Goal: Task Accomplishment & Management: Manage account settings

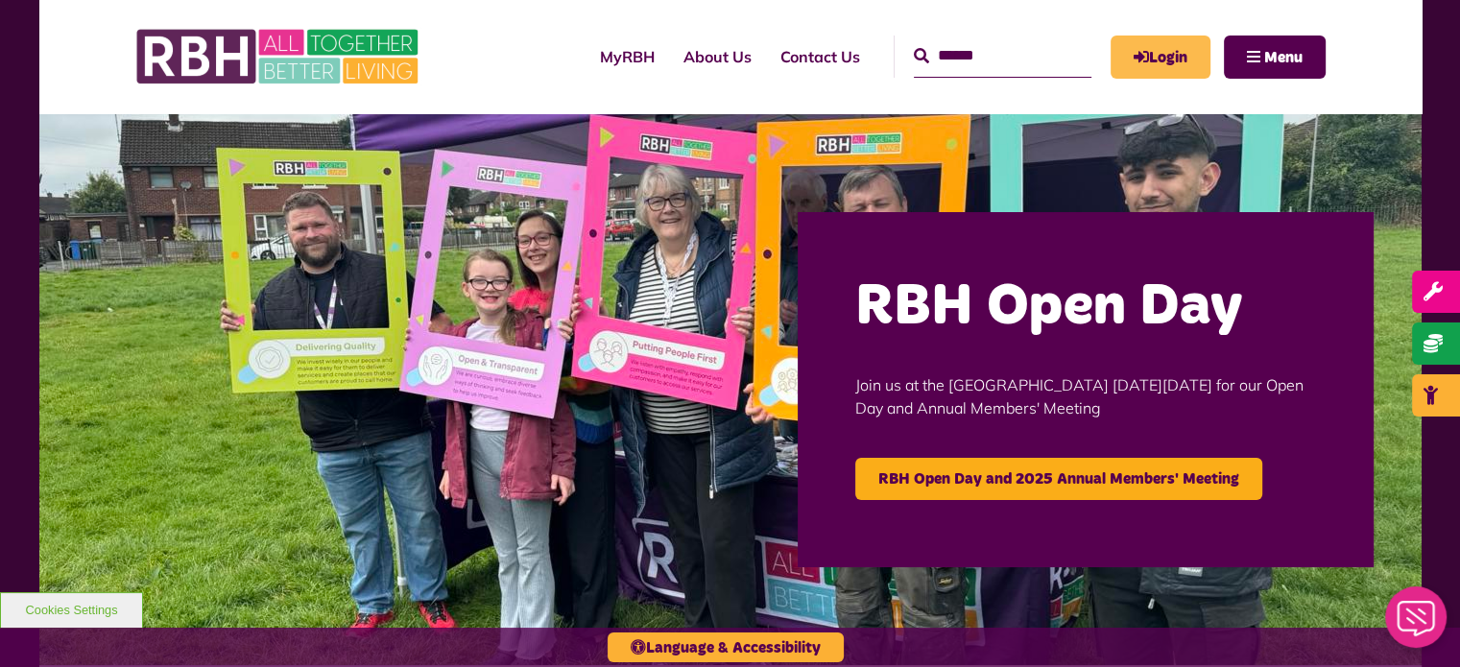
click at [1171, 57] on link "Login" at bounding box center [1161, 57] width 100 height 43
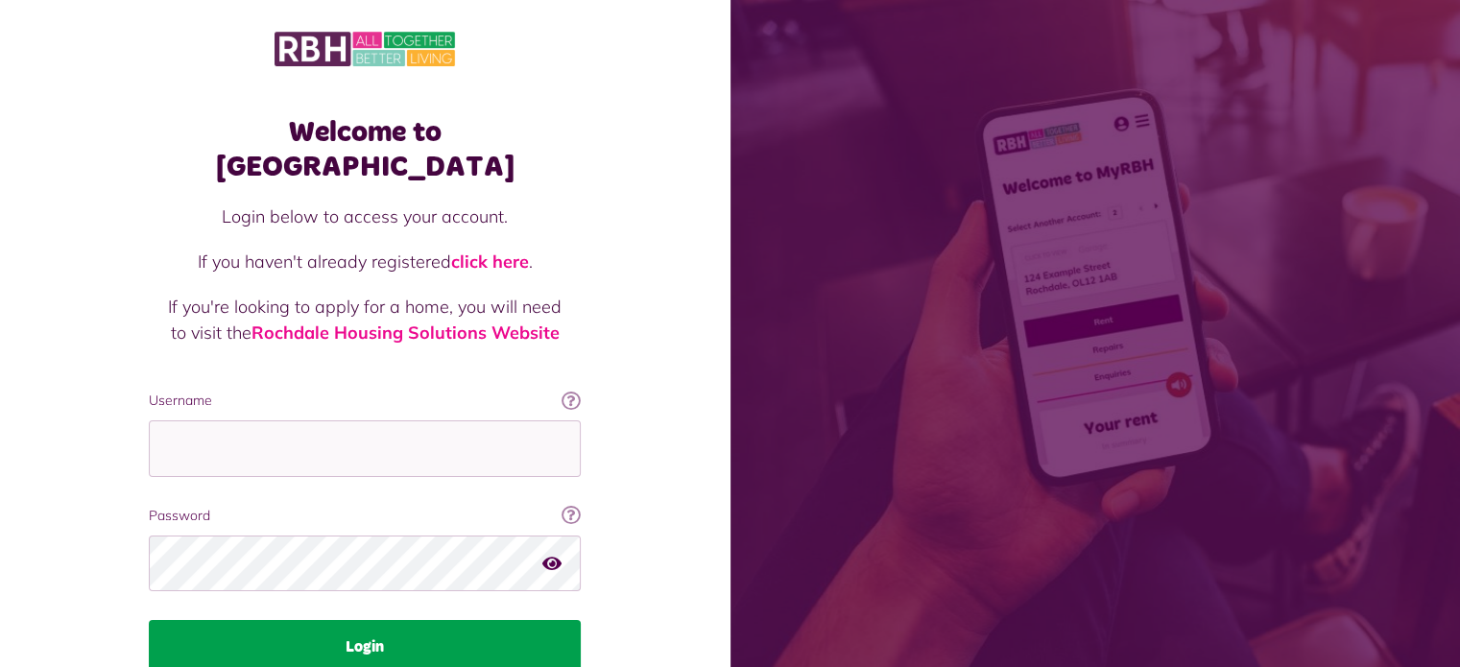
click at [429, 620] on button "Login" at bounding box center [365, 647] width 432 height 54
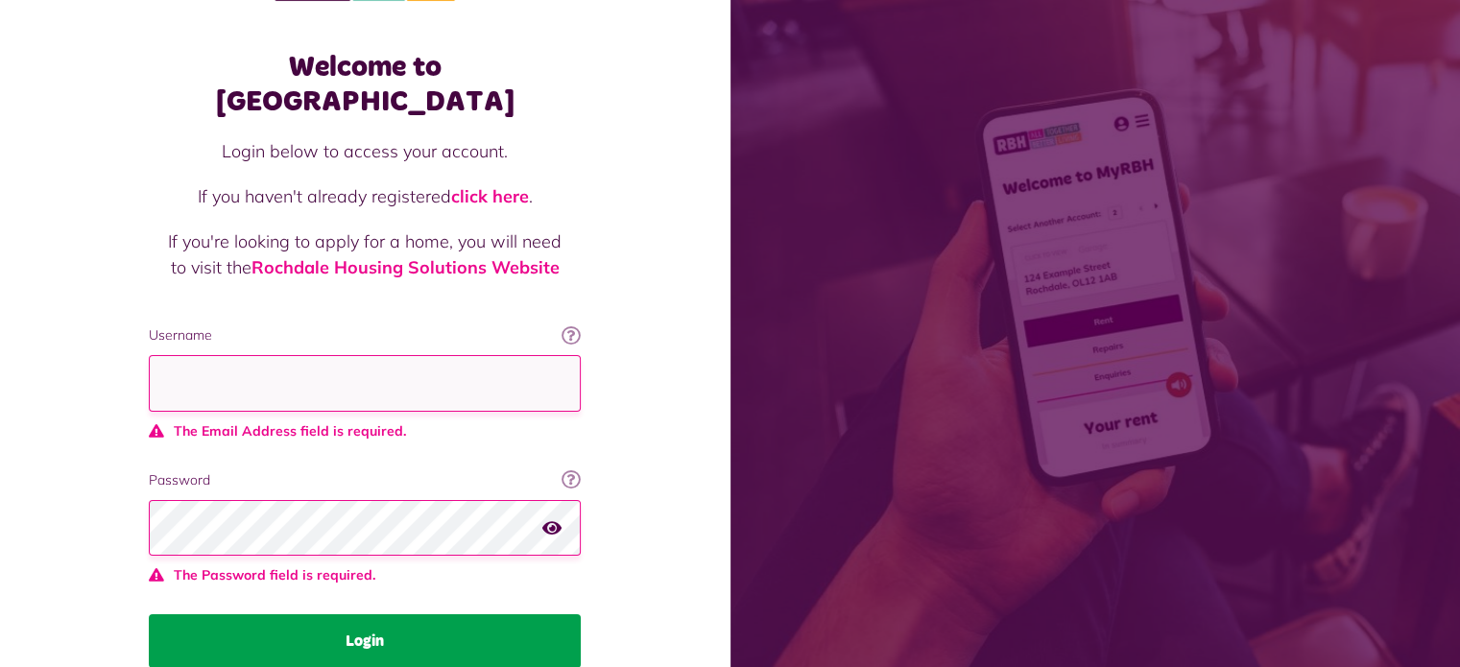
scroll to position [131, 0]
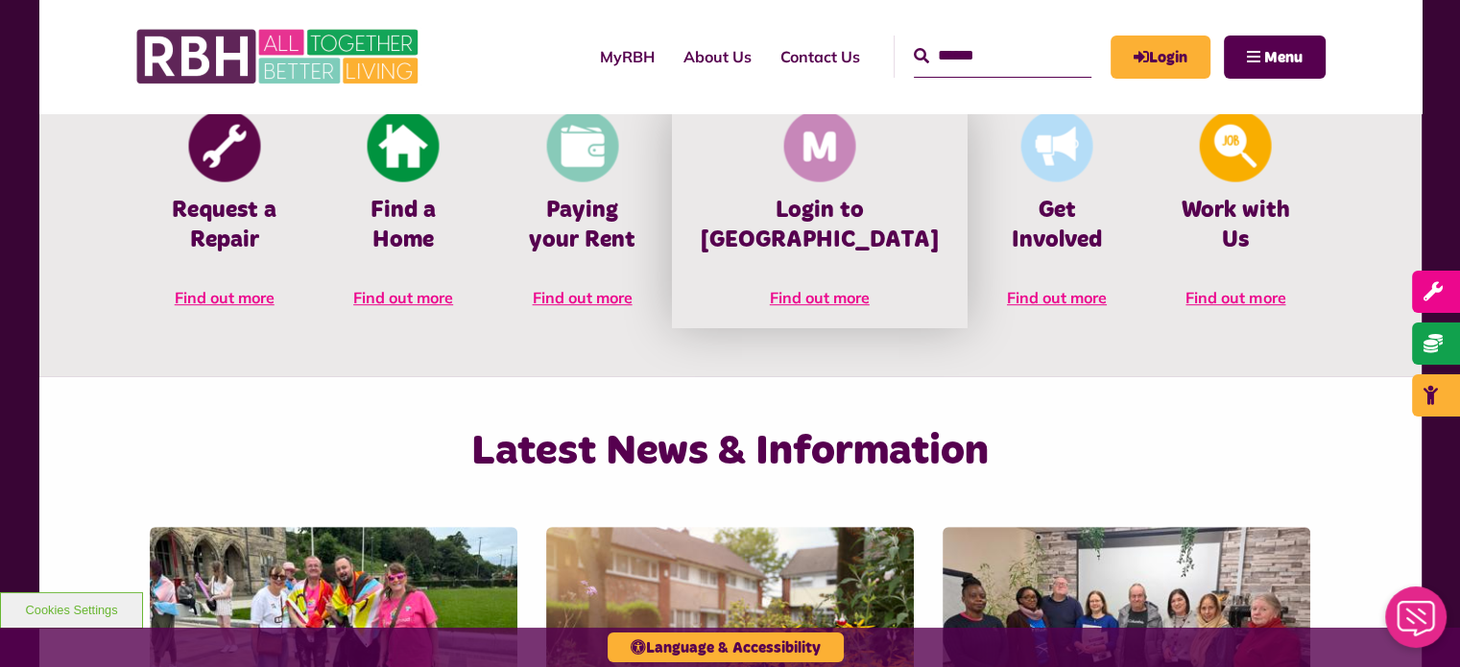
scroll to position [922, 0]
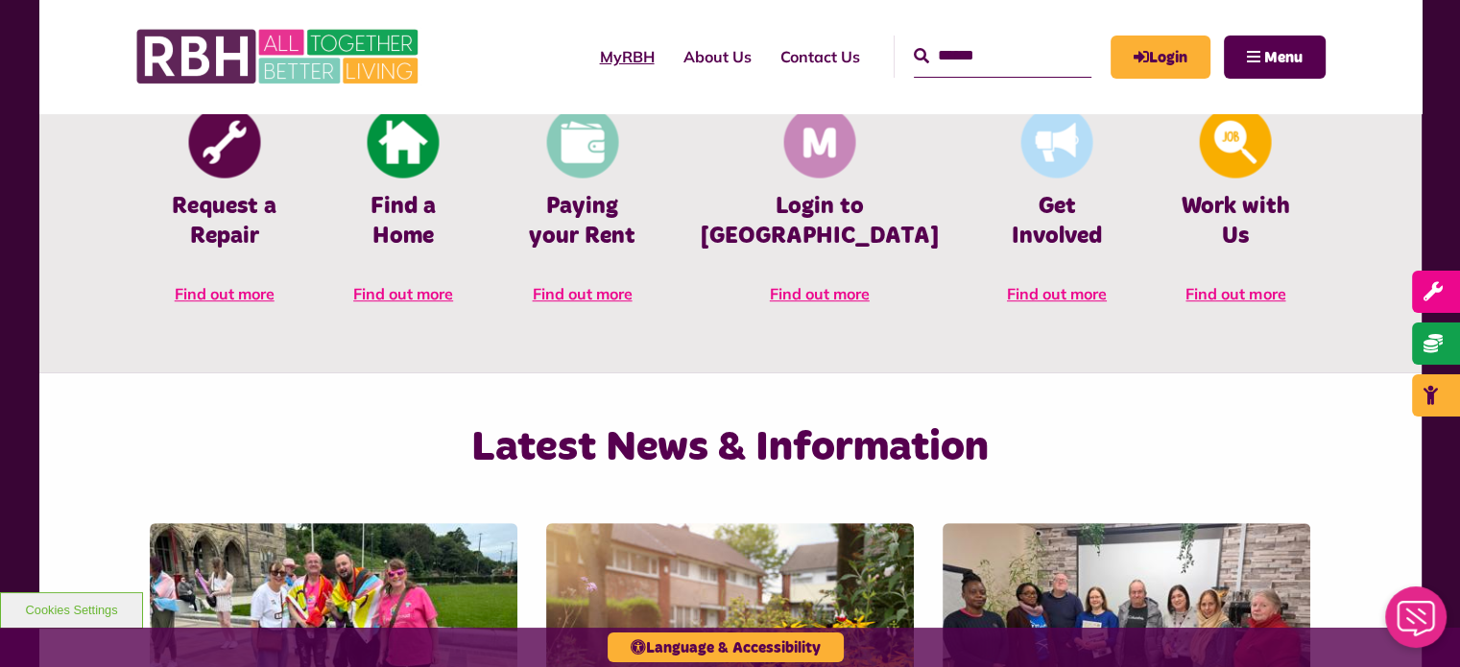
click at [607, 69] on link "MyRBH" at bounding box center [628, 57] width 84 height 52
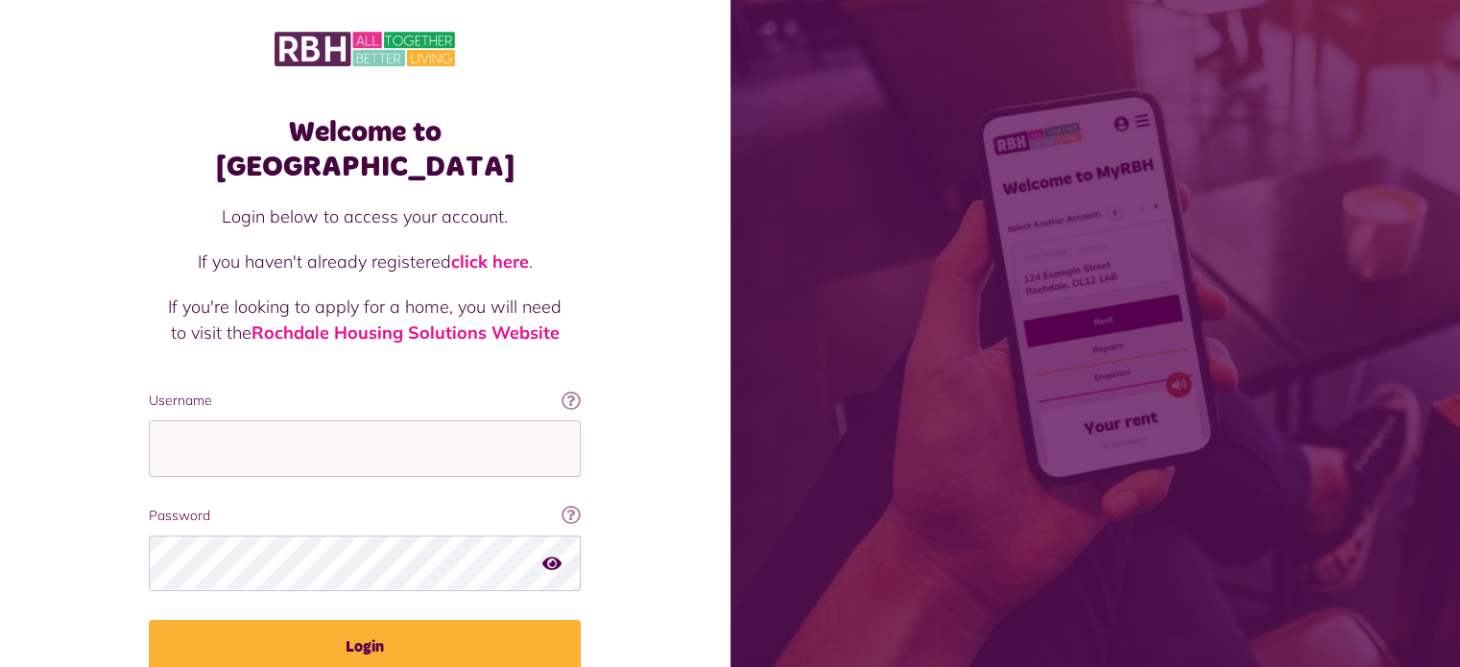
click at [549, 554] on icon "button" at bounding box center [551, 562] width 19 height 17
click at [549, 554] on icon "button" at bounding box center [553, 562] width 22 height 17
click at [274, 429] on input "Username" at bounding box center [365, 449] width 432 height 57
type input "**********"
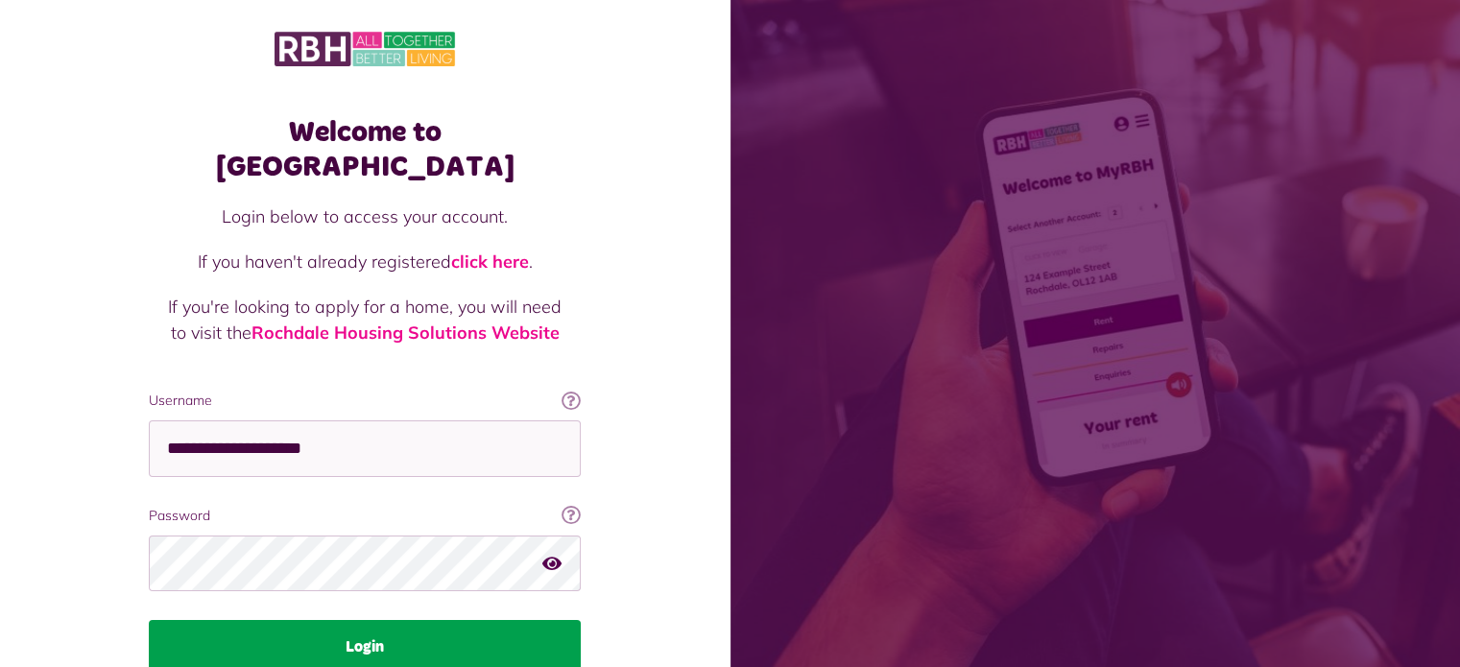
click at [350, 620] on button "Login" at bounding box center [365, 647] width 432 height 54
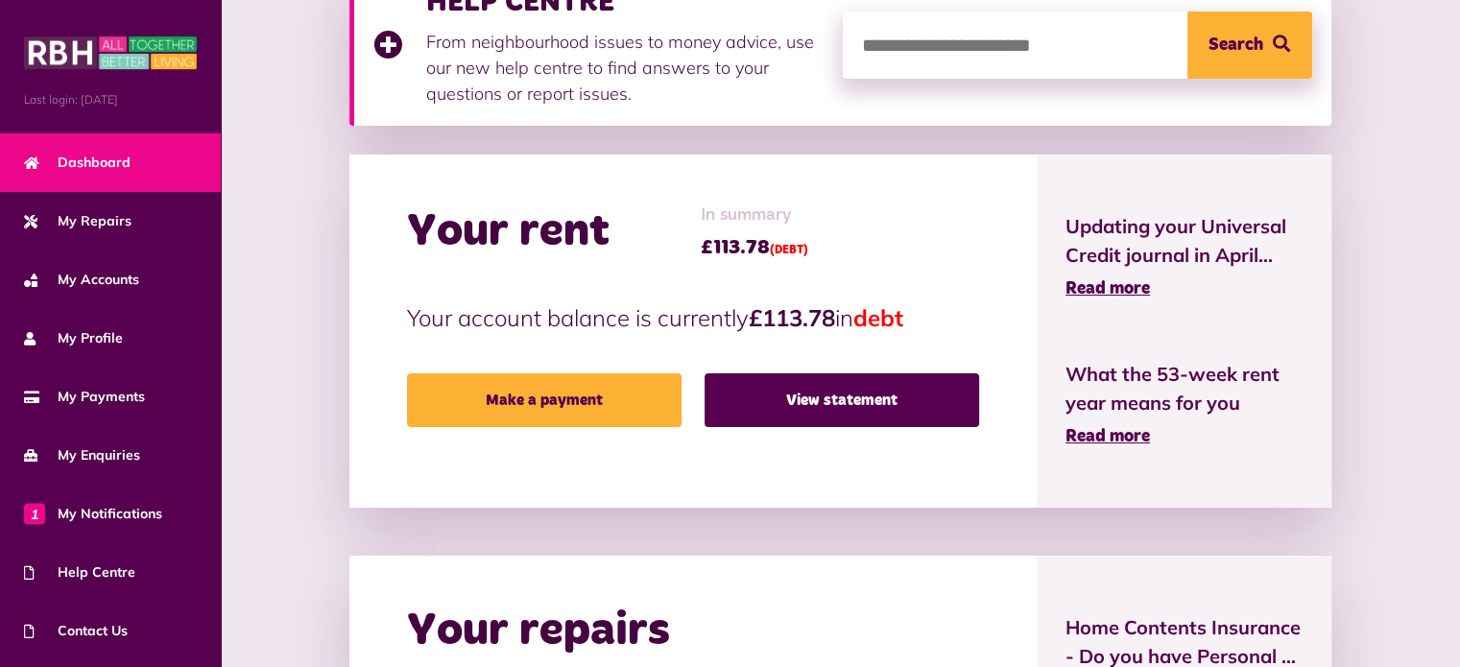
scroll to position [367, 0]
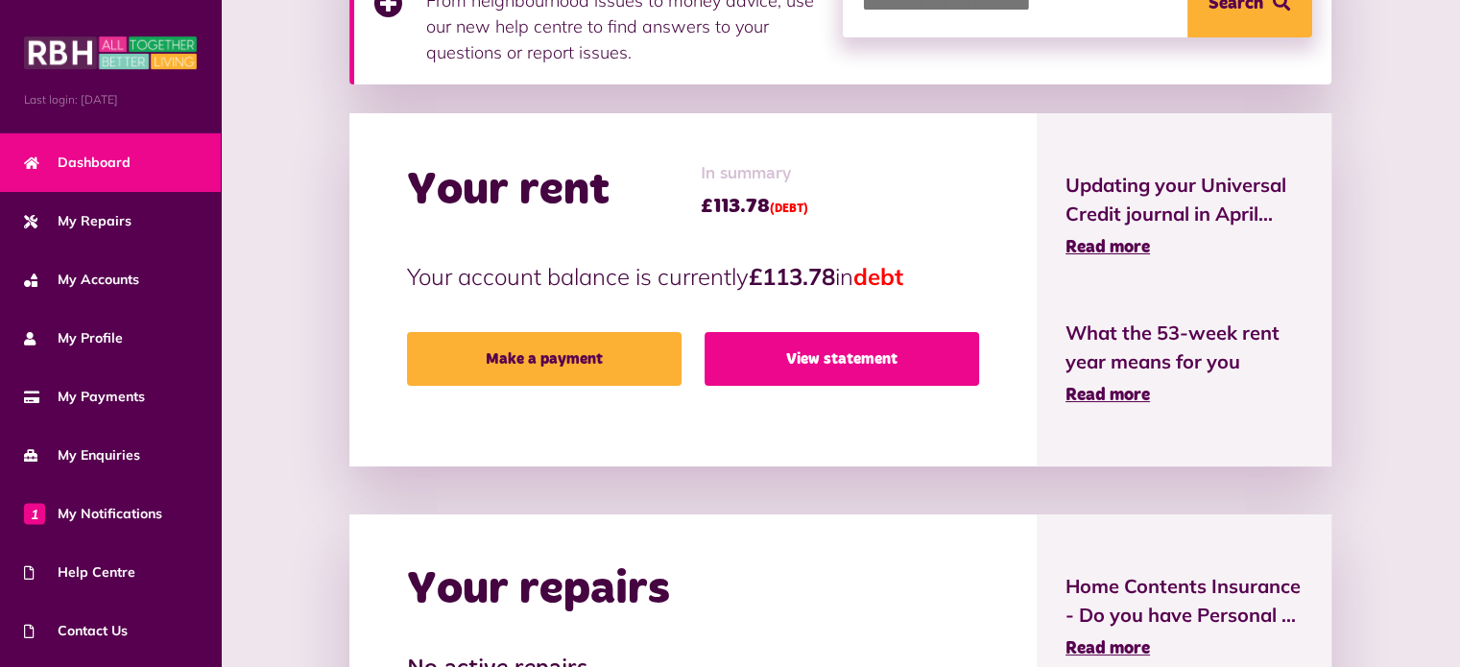
click at [945, 364] on link "View statement" at bounding box center [842, 359] width 275 height 54
